Goal: Transaction & Acquisition: Purchase product/service

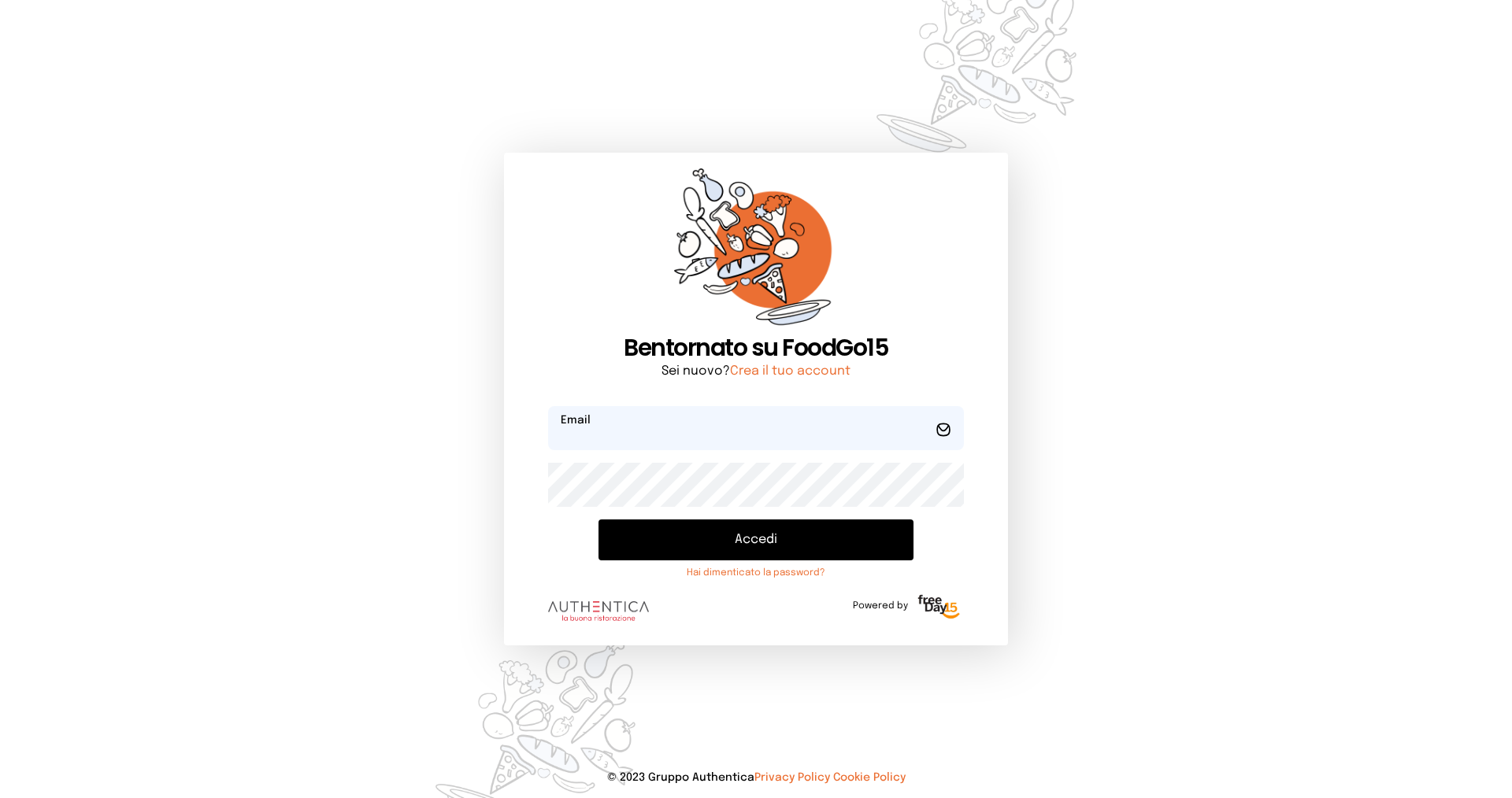
type input "**********"
click at [771, 536] on button "Accedi" at bounding box center [756, 540] width 315 height 41
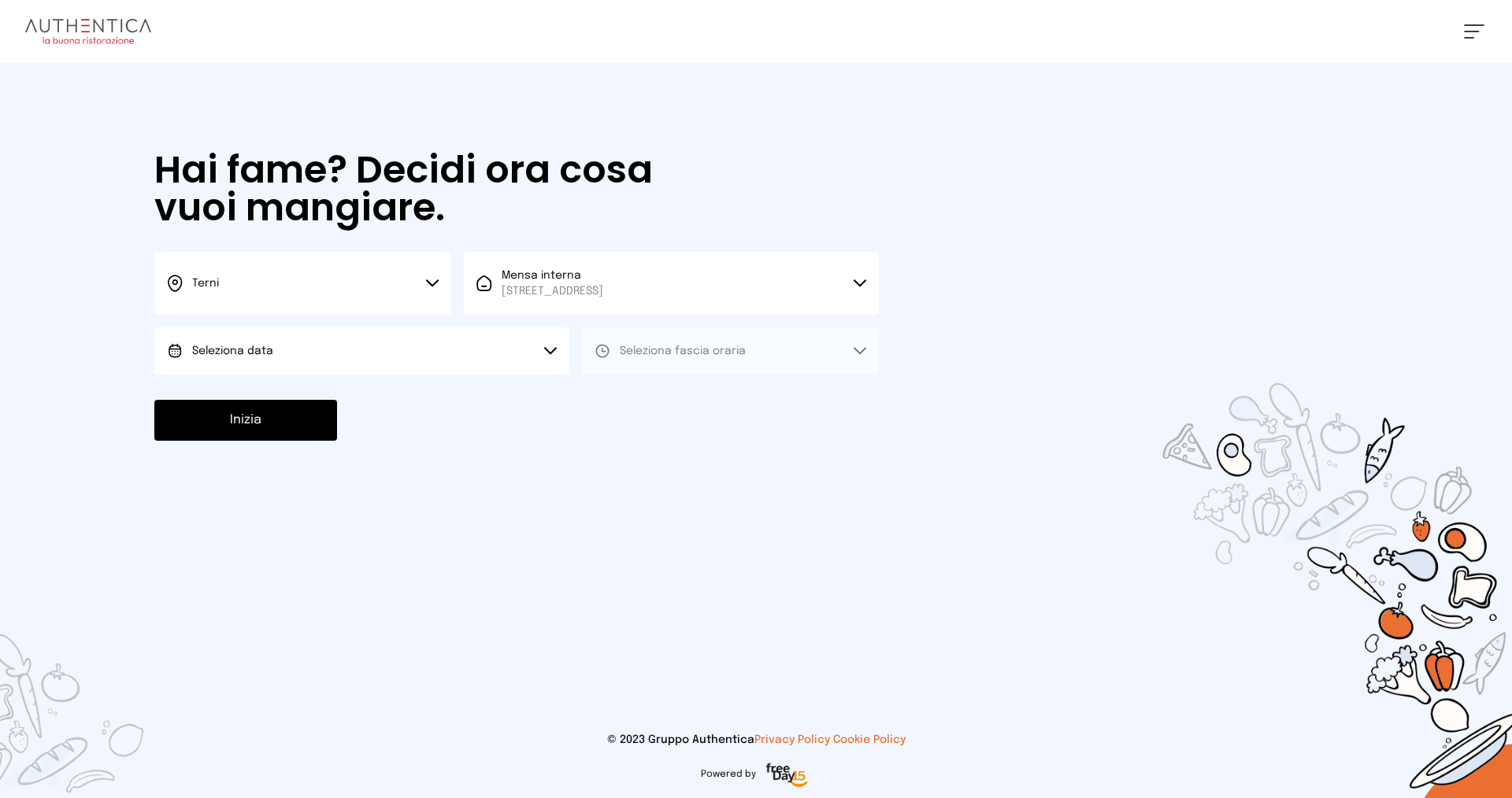
click at [269, 357] on span "Seleziona data" at bounding box center [232, 351] width 81 height 16
click at [244, 397] on span "[DATE], [DATE]" at bounding box center [230, 395] width 78 height 16
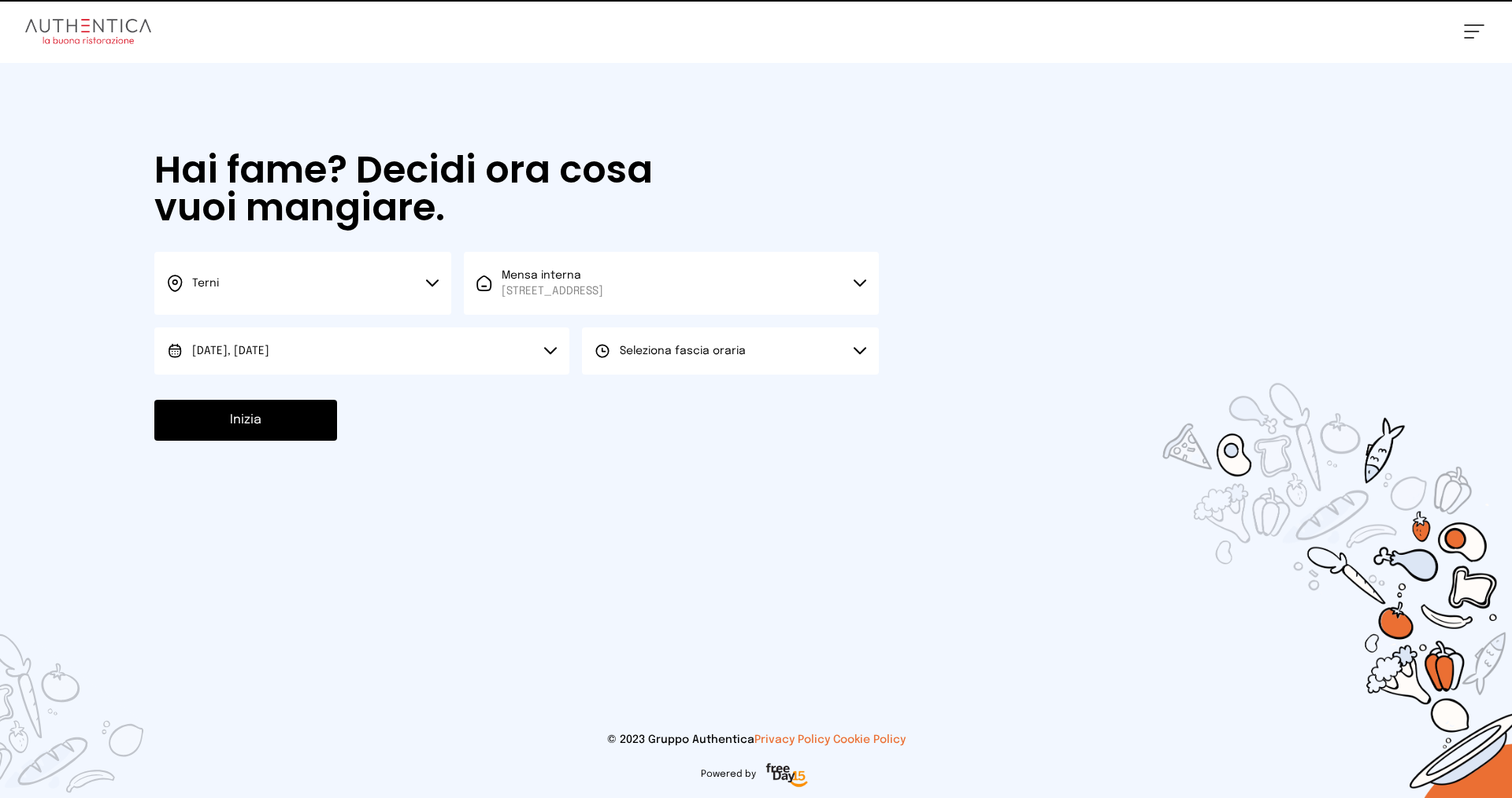
click at [701, 348] on span "Seleziona fascia oraria" at bounding box center [683, 351] width 126 height 11
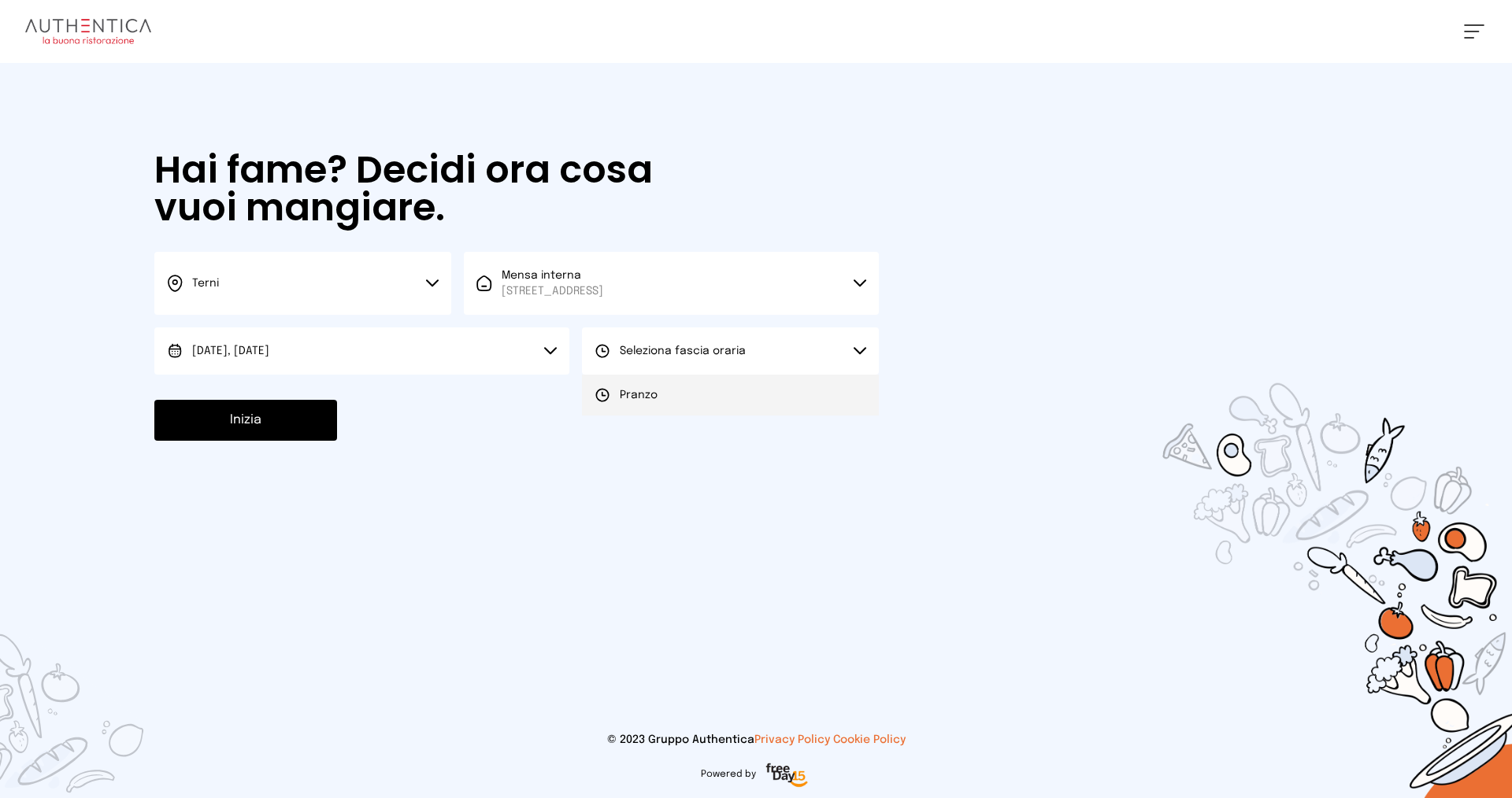
click at [660, 401] on li "Pranzo" at bounding box center [731, 395] width 297 height 41
click at [274, 415] on button "Inizia" at bounding box center [246, 420] width 183 height 41
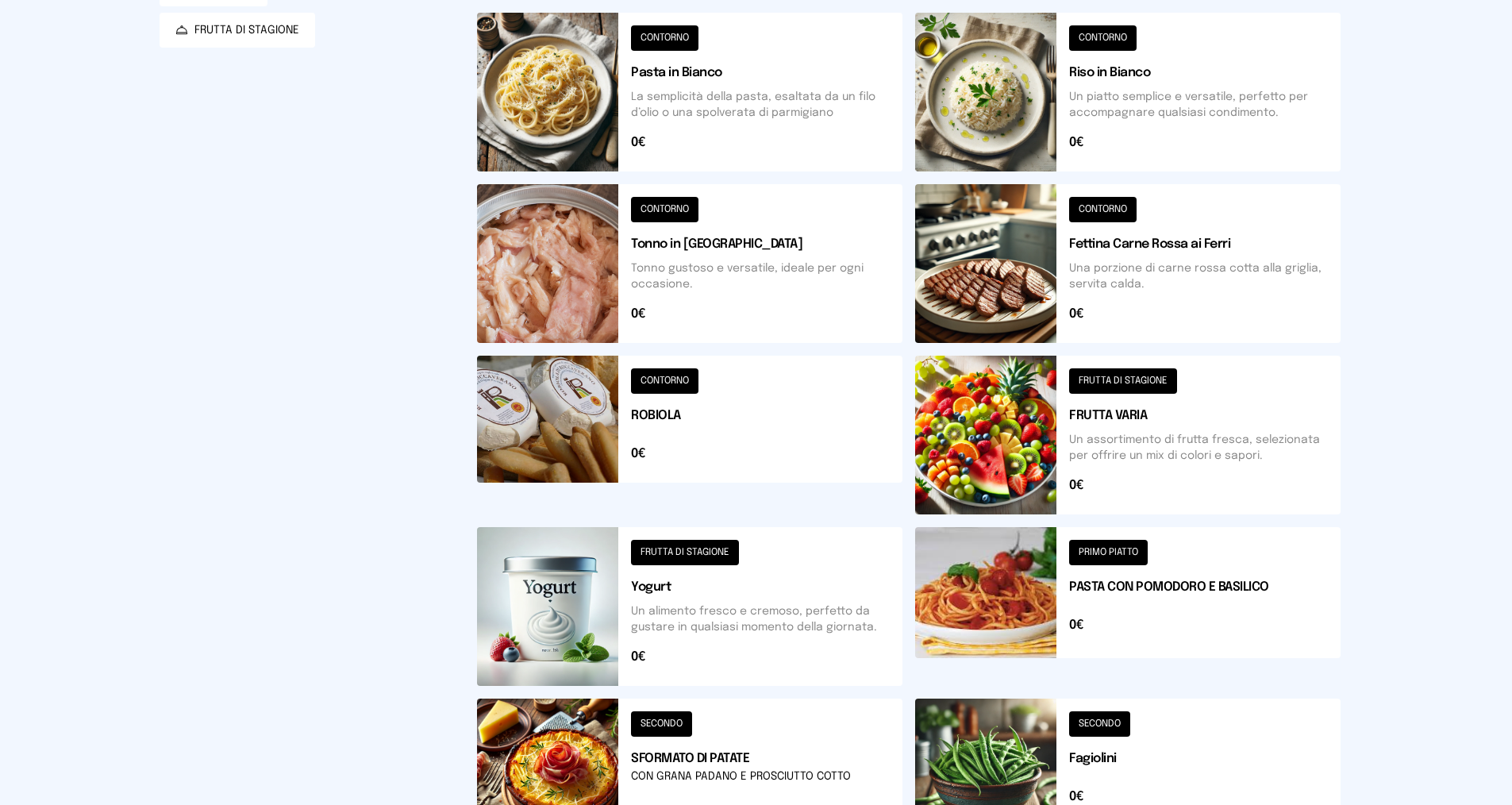
scroll to position [477, 0]
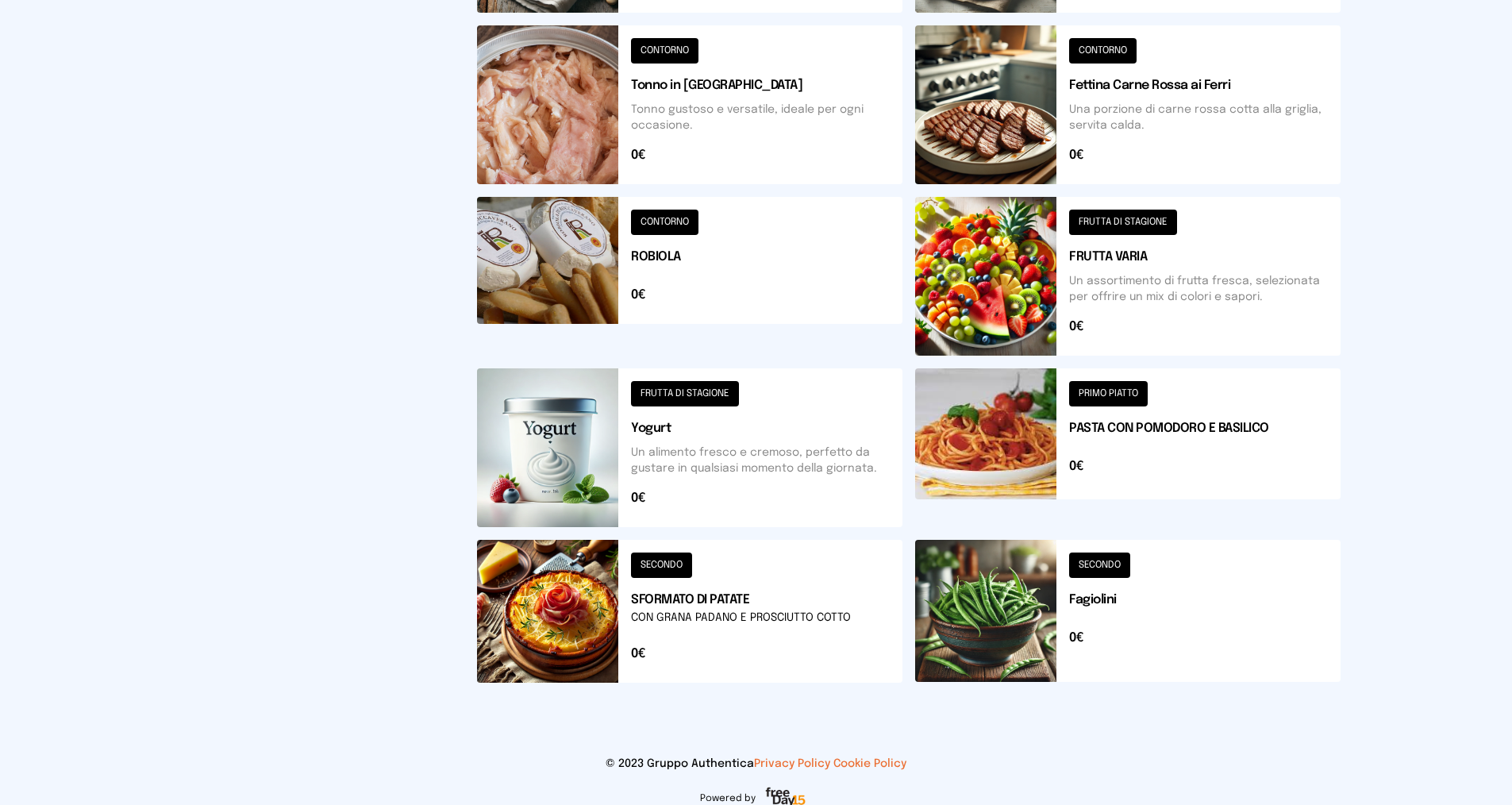
click at [725, 603] on button at bounding box center [690, 612] width 426 height 143
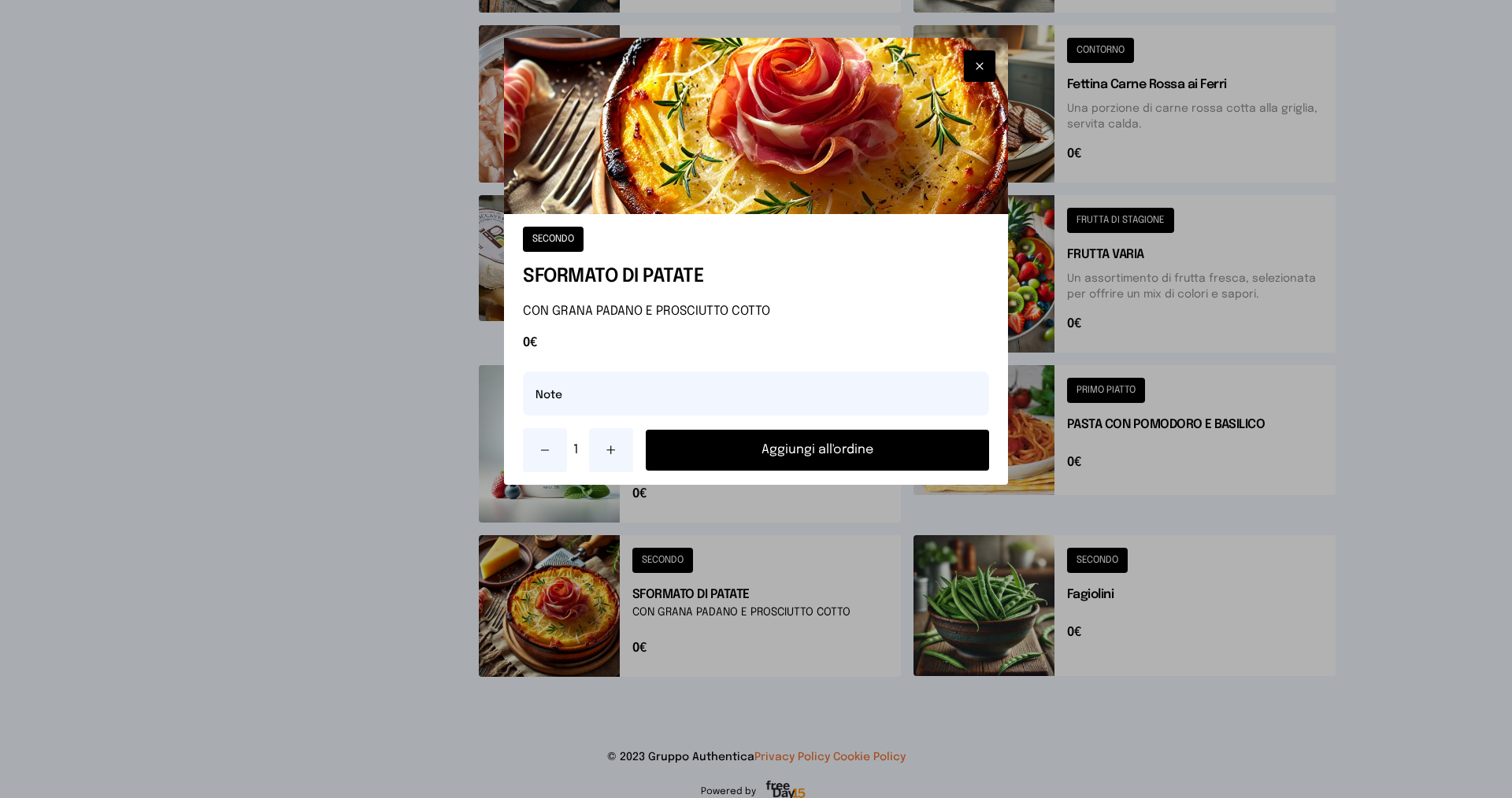
click at [767, 448] on button "Aggiungi all'ordine" at bounding box center [817, 450] width 344 height 41
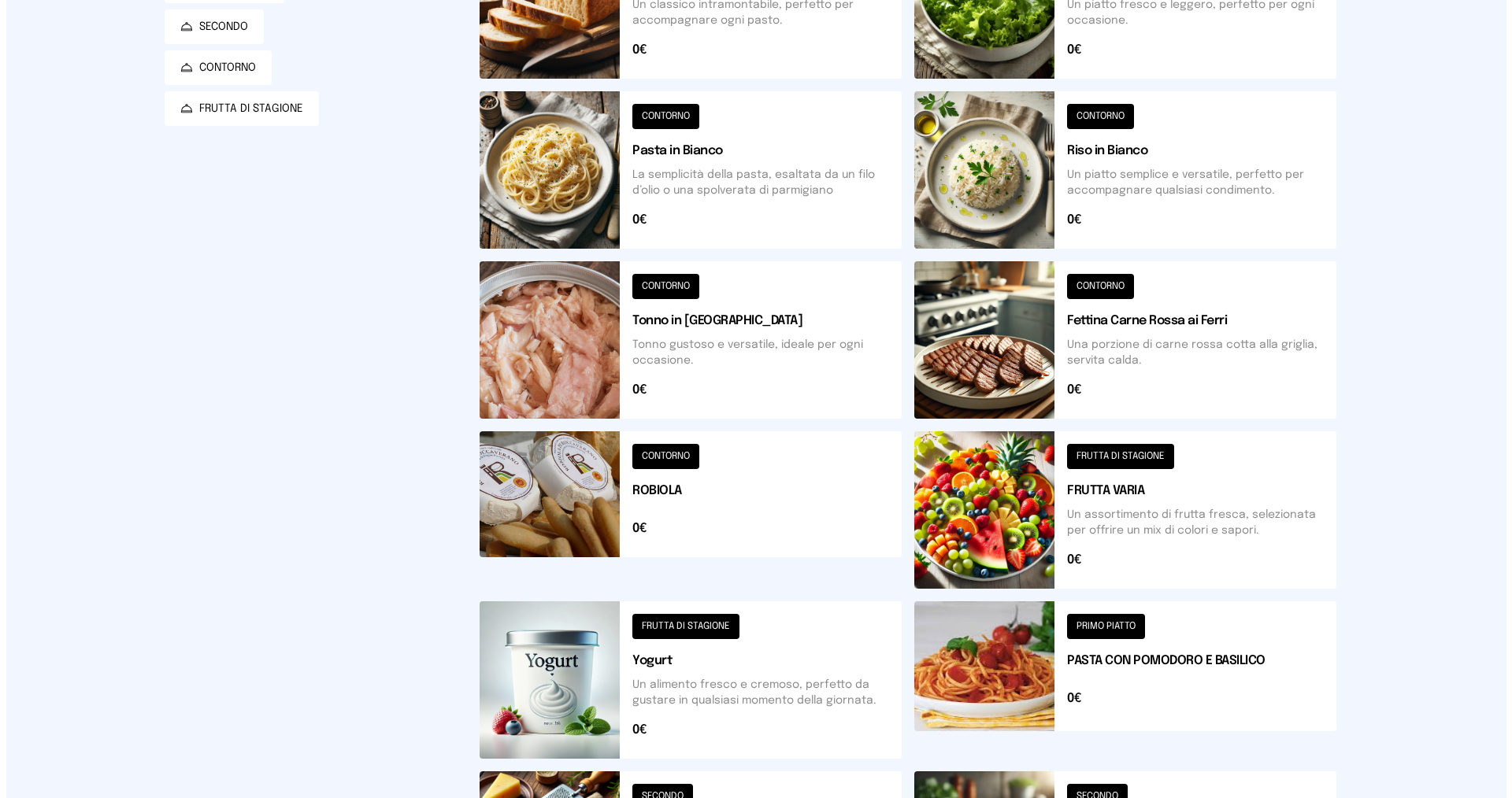
scroll to position [0, 0]
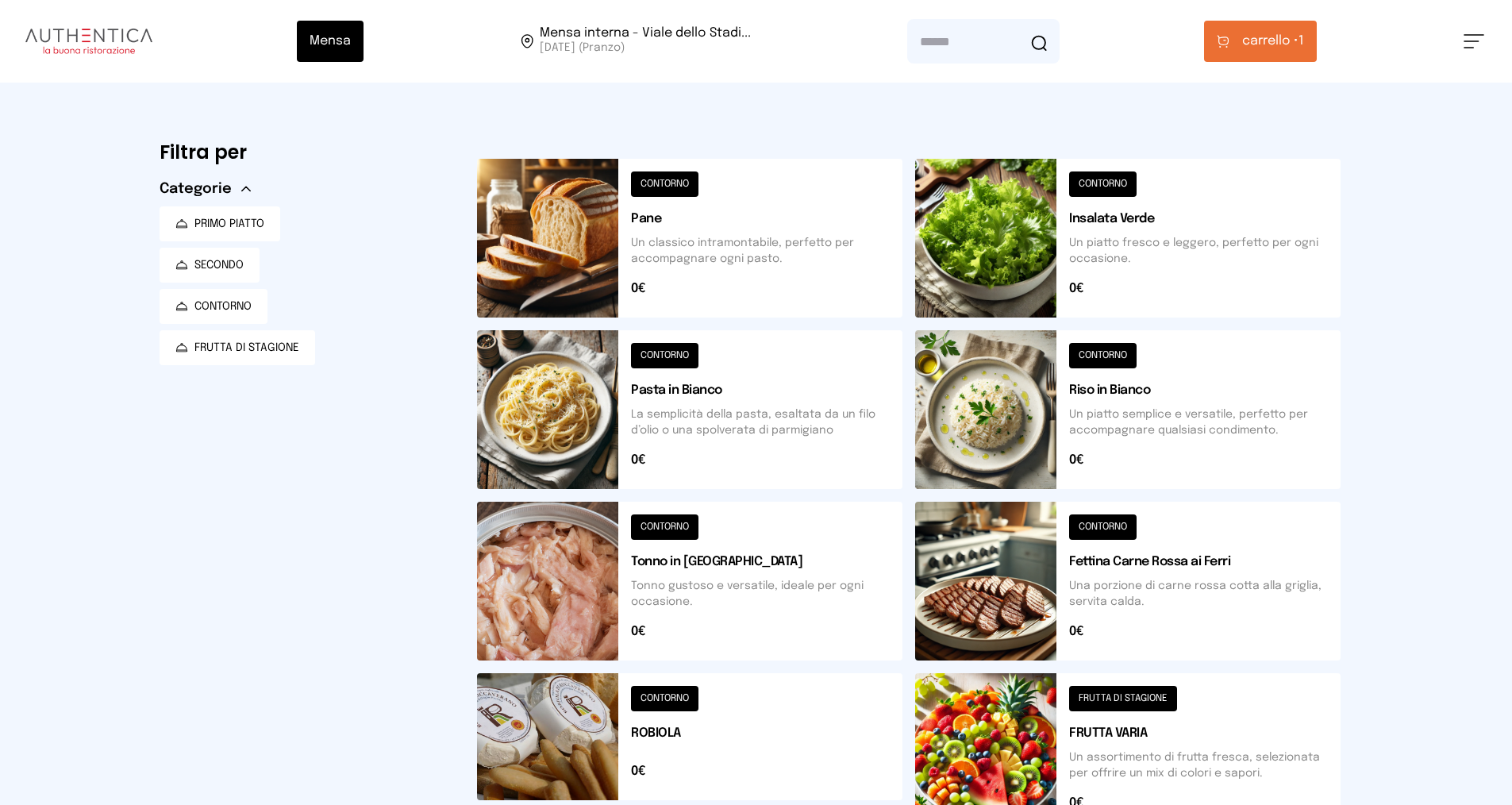
click at [1271, 34] on span "carrello •" at bounding box center [1270, 41] width 56 height 19
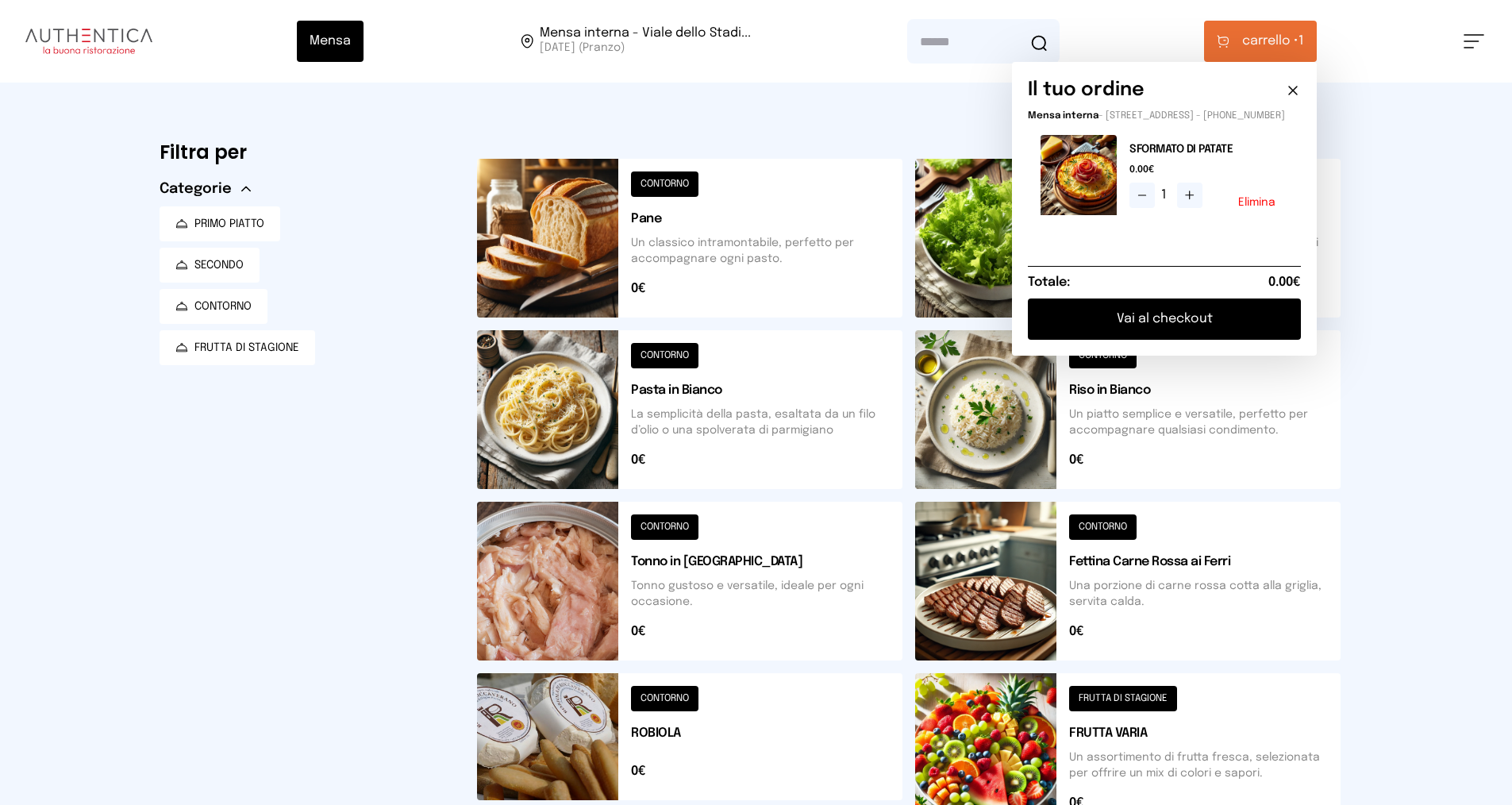
click at [1200, 338] on button "Vai al checkout" at bounding box center [1165, 319] width 273 height 41
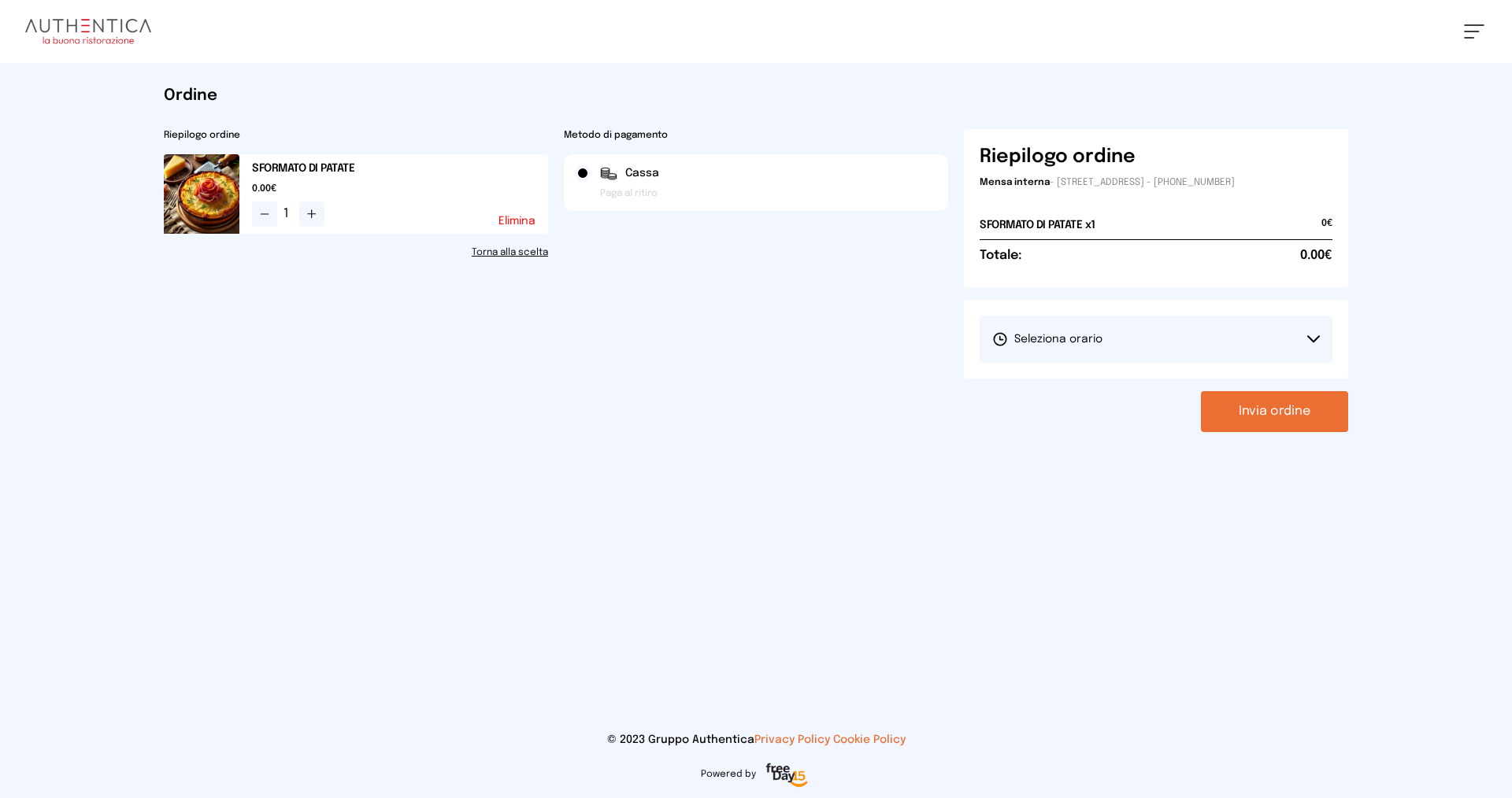
click at [1133, 345] on button "Seleziona orario" at bounding box center [1156, 339] width 353 height 47
click at [1063, 391] on li "1° Turno (13:00 - 15:00)" at bounding box center [1156, 383] width 353 height 41
click at [1273, 411] on button "Invia ordine" at bounding box center [1274, 411] width 147 height 41
